Goal: Task Accomplishment & Management: Manage account settings

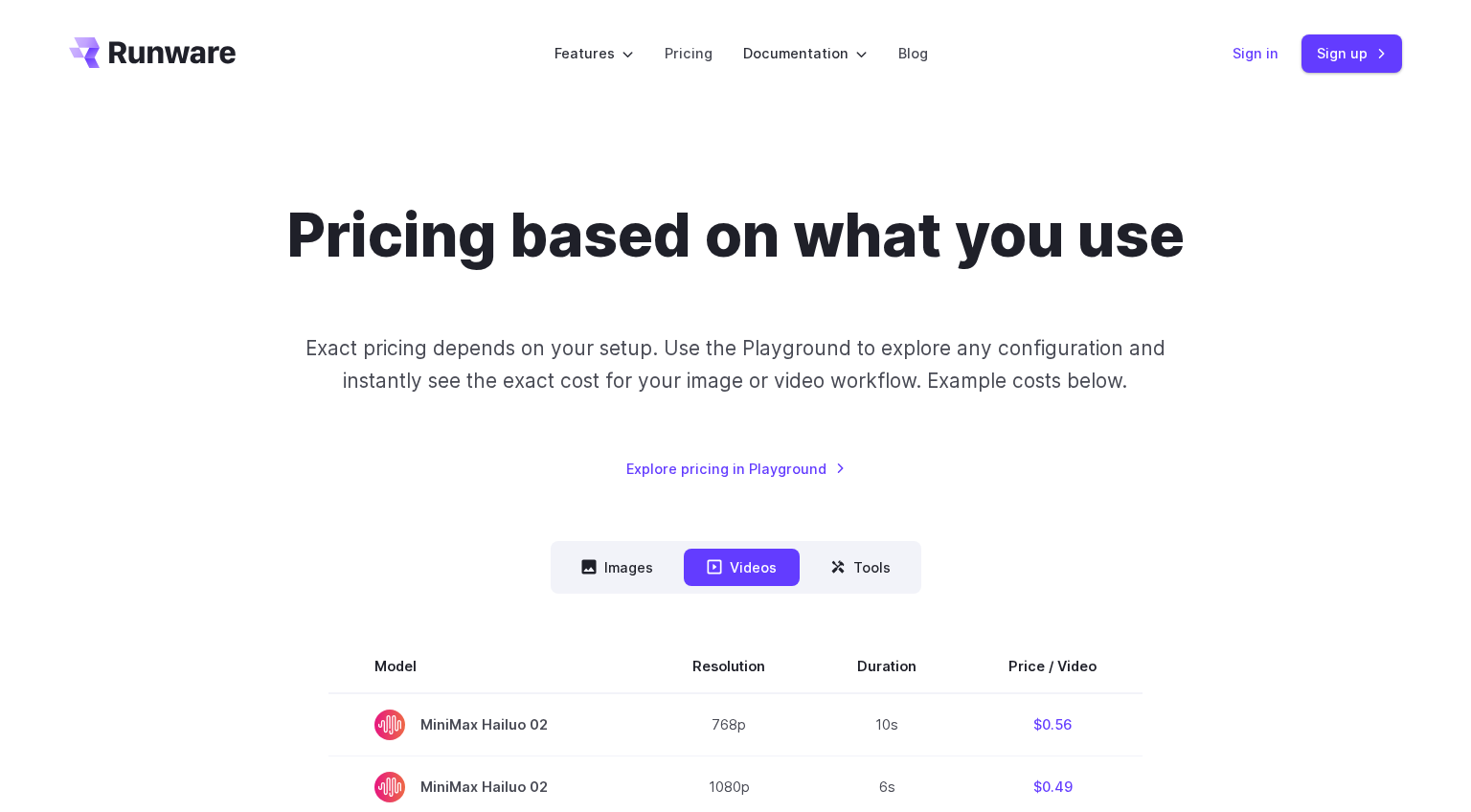
click at [1263, 53] on link "Sign in" at bounding box center [1255, 53] width 46 height 22
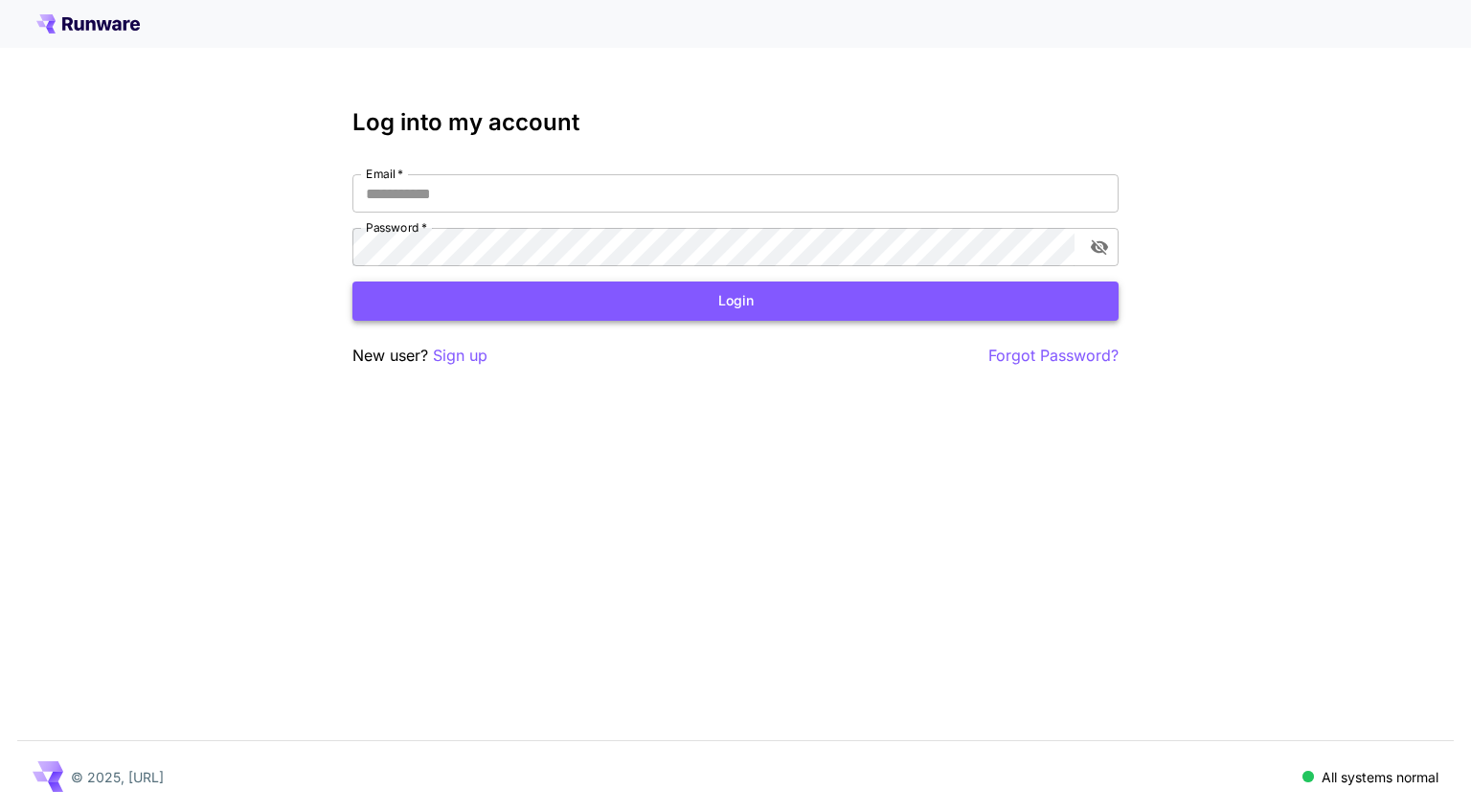
type input "**********"
click at [534, 311] on button "Login" at bounding box center [735, 302] width 766 height 40
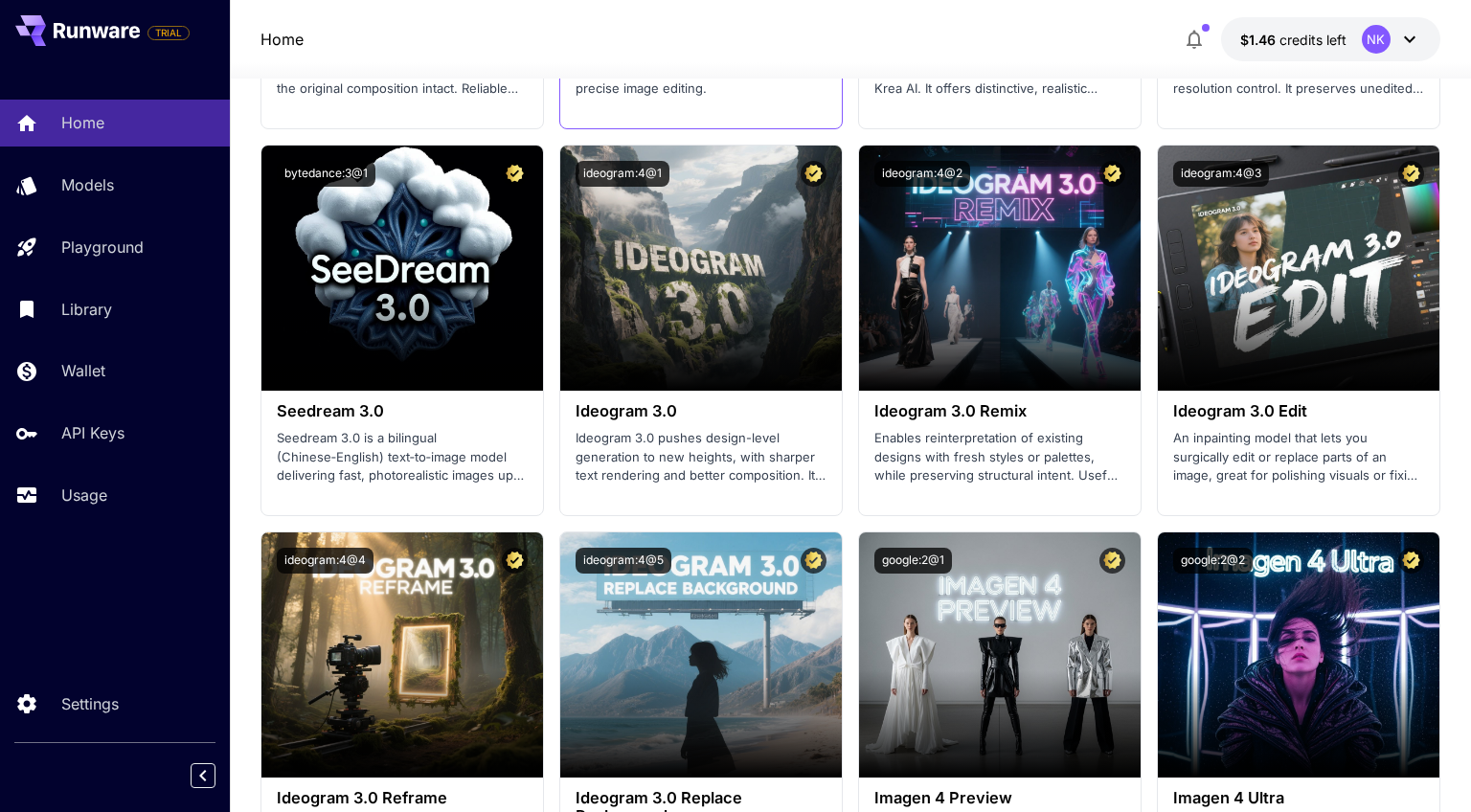
scroll to position [2852, 0]
